Goal: Task Accomplishment & Management: Manage account settings

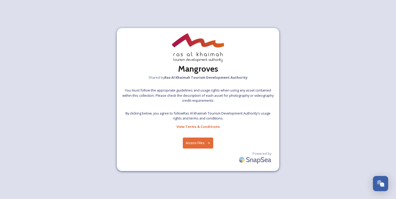
click at [205, 144] on button "Access Files" at bounding box center [198, 143] width 31 height 11
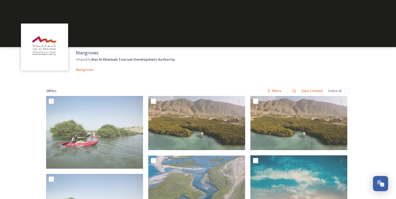
click at [348, 90] on input "checkbox" at bounding box center [346, 90] width 5 height 5
checkbox input "true"
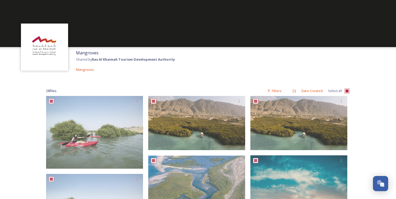
checkbox input "true"
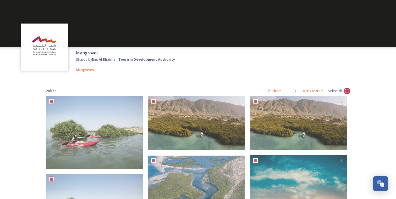
checkbox input "true"
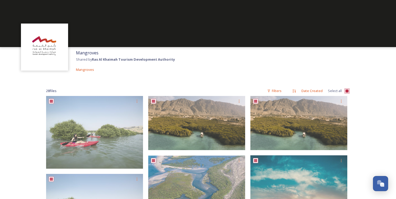
checkbox input "true"
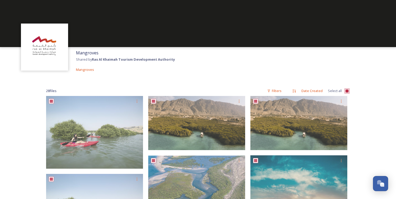
checkbox input "true"
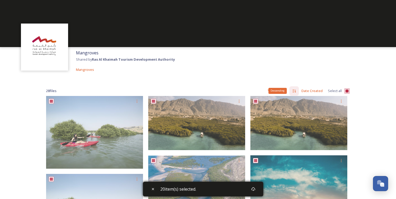
click at [298, 89] on div "Descending" at bounding box center [293, 90] width 9 height 9
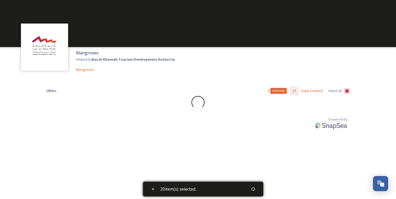
click at [296, 90] on icon at bounding box center [293, 91] width 3 height 3
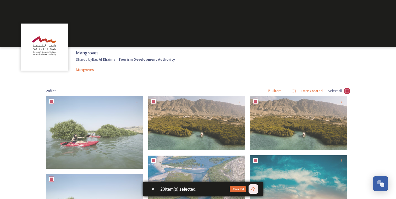
click at [255, 189] on icon at bounding box center [253, 189] width 4 height 4
click at [210, 75] on div "Mangroves Shared by Ras Al Khaimah Tourism Development Authority Mangroves" at bounding box center [198, 61] width 396 height 28
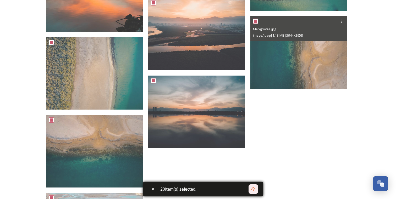
scroll to position [625, 0]
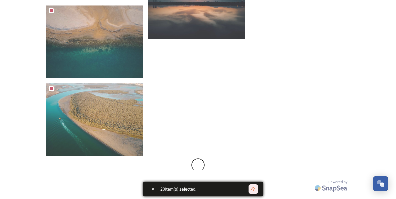
checkbox input "false"
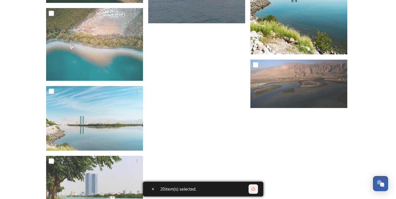
scroll to position [806, 0]
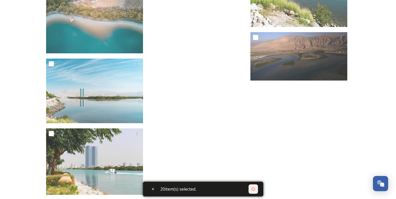
click at [152, 189] on icon at bounding box center [153, 189] width 4 height 4
checkbox input "false"
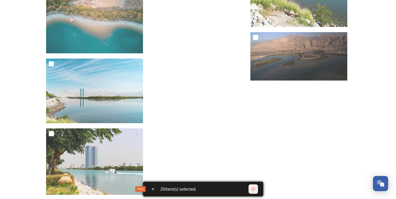
checkbox input "false"
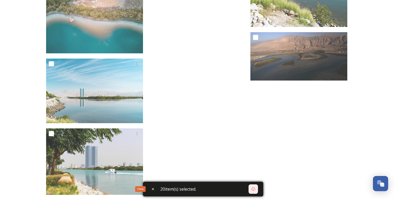
checkbox input "false"
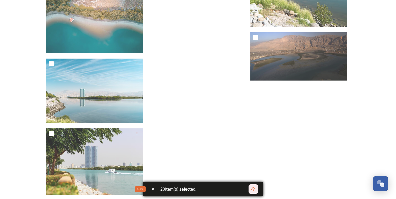
checkbox input "false"
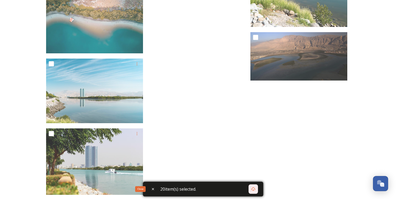
checkbox input "false"
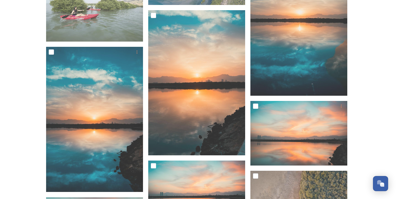
scroll to position [0, 0]
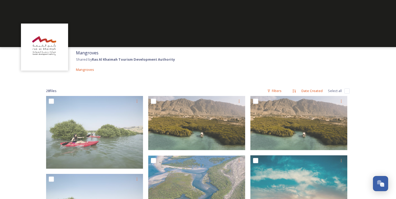
click at [346, 90] on input "checkbox" at bounding box center [346, 90] width 5 height 5
checkbox input "true"
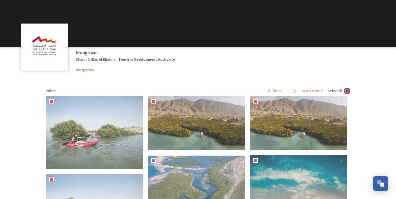
checkbox input "true"
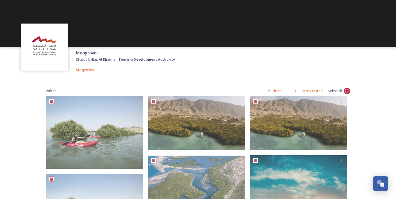
checkbox input "true"
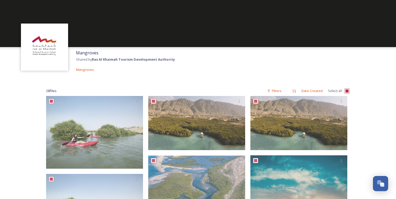
checkbox input "true"
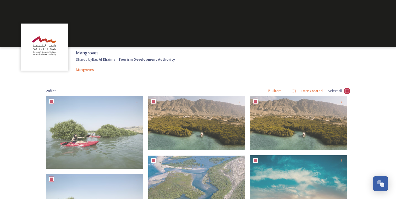
checkbox input "true"
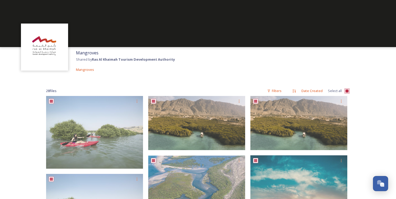
checkbox input "true"
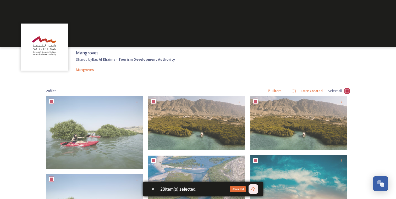
click at [255, 188] on icon at bounding box center [253, 189] width 4 height 4
